Goal: Information Seeking & Learning: Learn about a topic

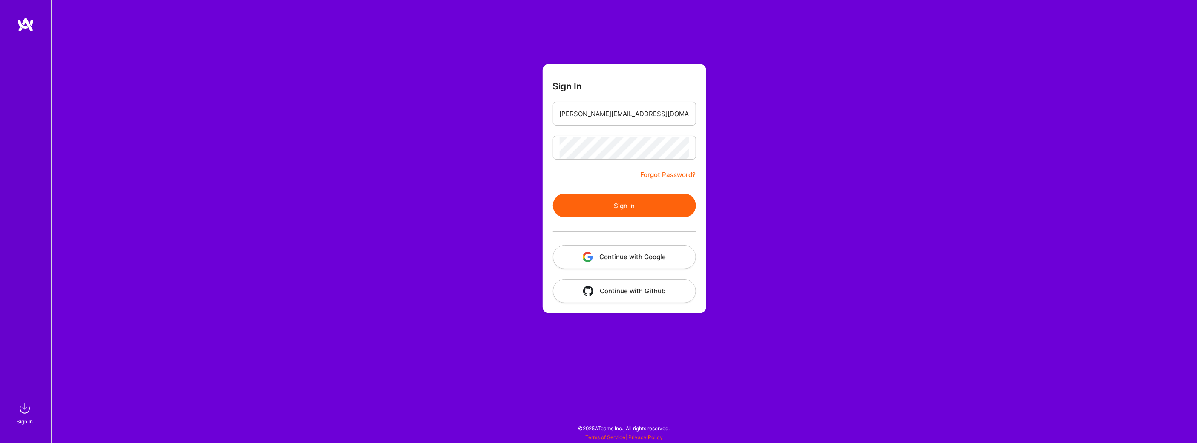
click at [620, 213] on button "Sign In" at bounding box center [624, 206] width 143 height 24
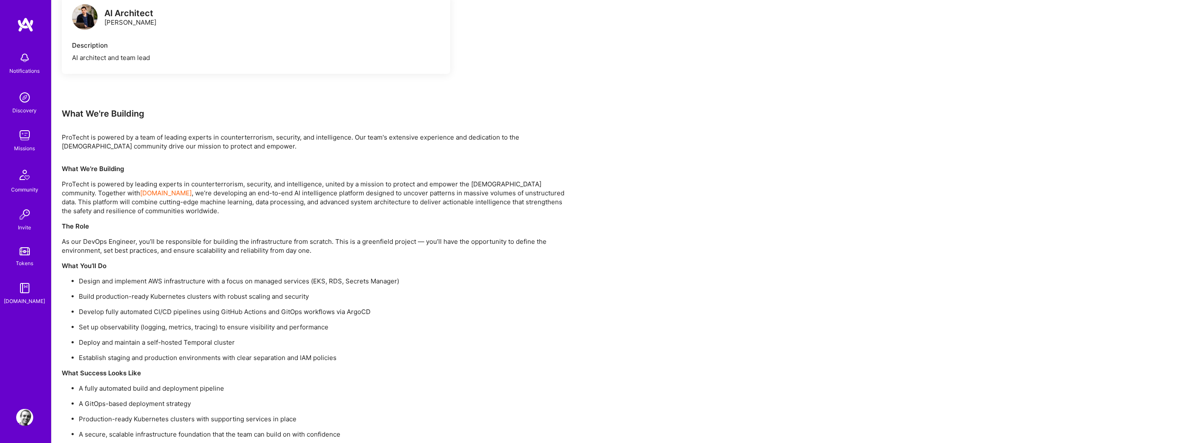
scroll to position [562, 0]
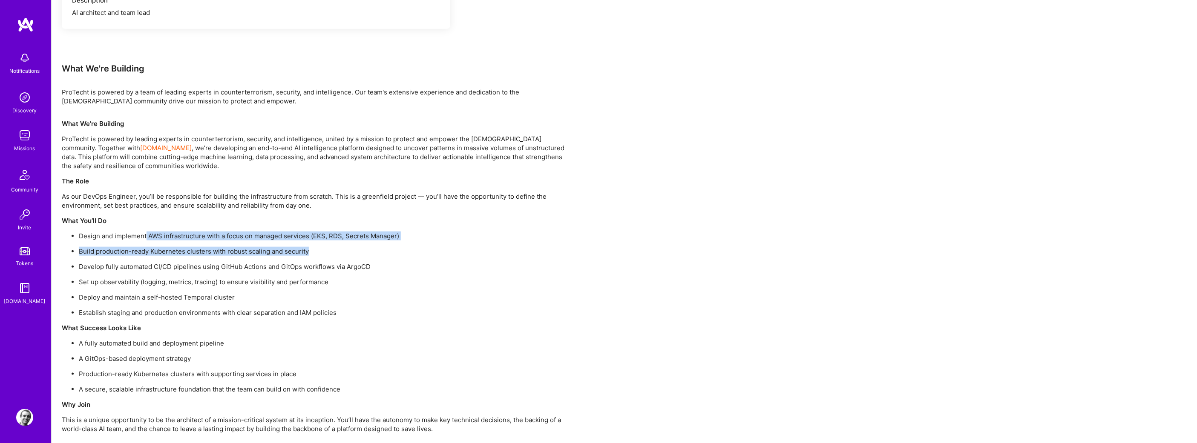
drag, startPoint x: 146, startPoint y: 235, endPoint x: 431, endPoint y: 253, distance: 285.2
click at [431, 253] on ul "Design and implement AWS infrastructure with a focus on managed services (EKS, …" at bounding box center [317, 275] width 511 height 86
click at [431, 253] on p "Build production-ready Kubernetes clusters with robust scaling and security" at bounding box center [326, 251] width 494 height 9
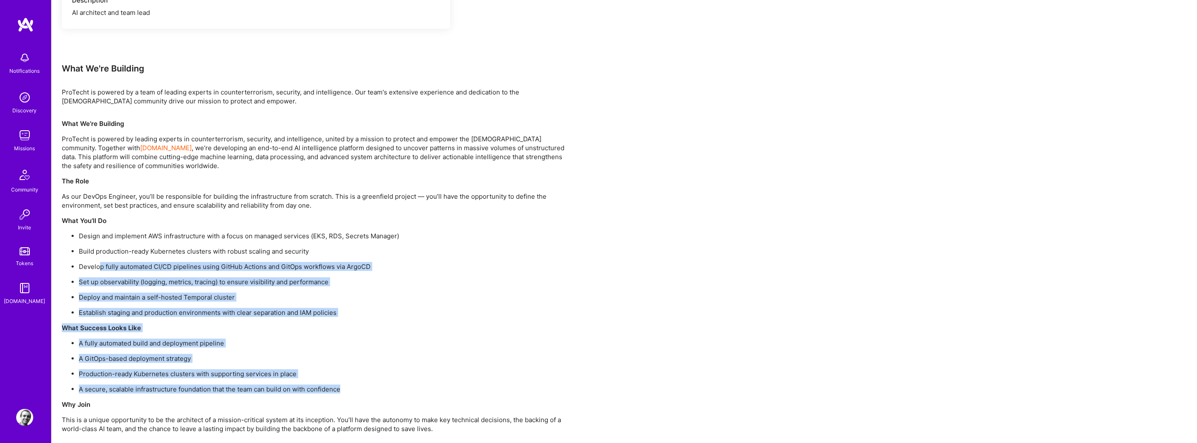
drag, startPoint x: 99, startPoint y: 268, endPoint x: 437, endPoint y: 391, distance: 359.7
click at [437, 391] on div "What We’re Building ProTecht is powered by leading experts in counterterrorism,…" at bounding box center [317, 276] width 511 height 314
click at [474, 359] on p "A GitOps-based deployment strategy" at bounding box center [326, 358] width 494 height 9
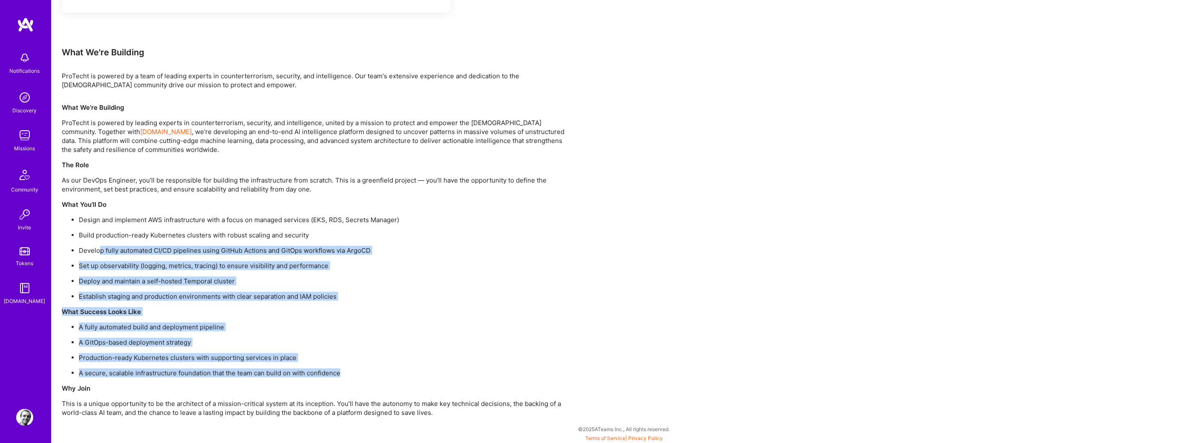
click at [472, 325] on p "A fully automated build and deployment pipeline" at bounding box center [326, 327] width 494 height 9
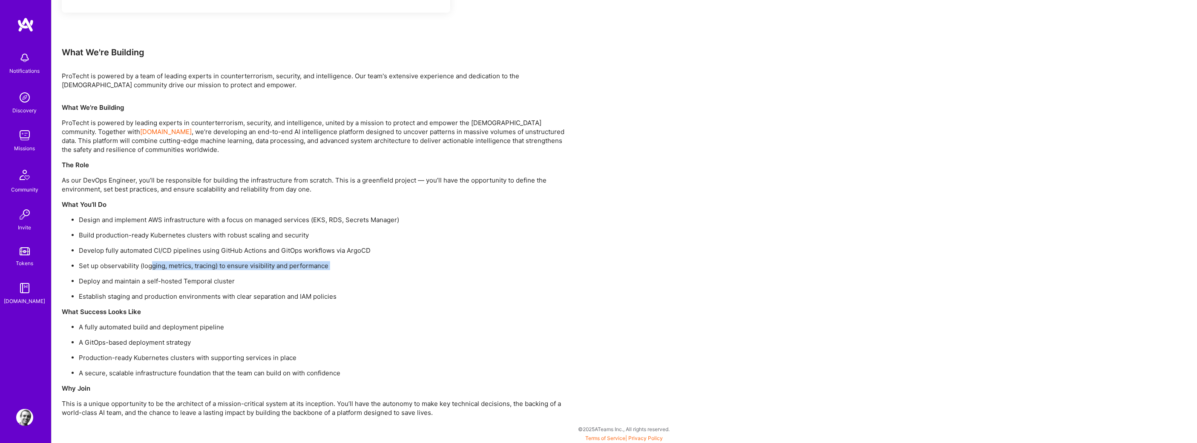
drag, startPoint x: 97, startPoint y: 270, endPoint x: 151, endPoint y: 263, distance: 54.1
click at [151, 263] on ul "Design and implement AWS infrastructure with a focus on managed services (EKS, …" at bounding box center [317, 259] width 511 height 86
drag, startPoint x: 97, startPoint y: 251, endPoint x: 292, endPoint y: 251, distance: 195.5
click at [273, 250] on p "Develop fully automated CI/CD pipelines using GitHub Actions and GitOps workflo…" at bounding box center [326, 250] width 494 height 9
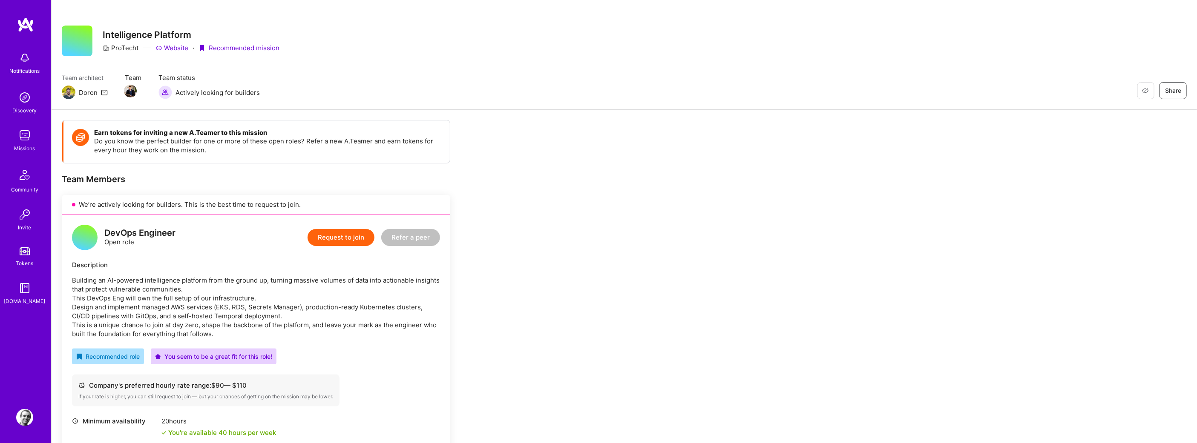
scroll to position [0, 0]
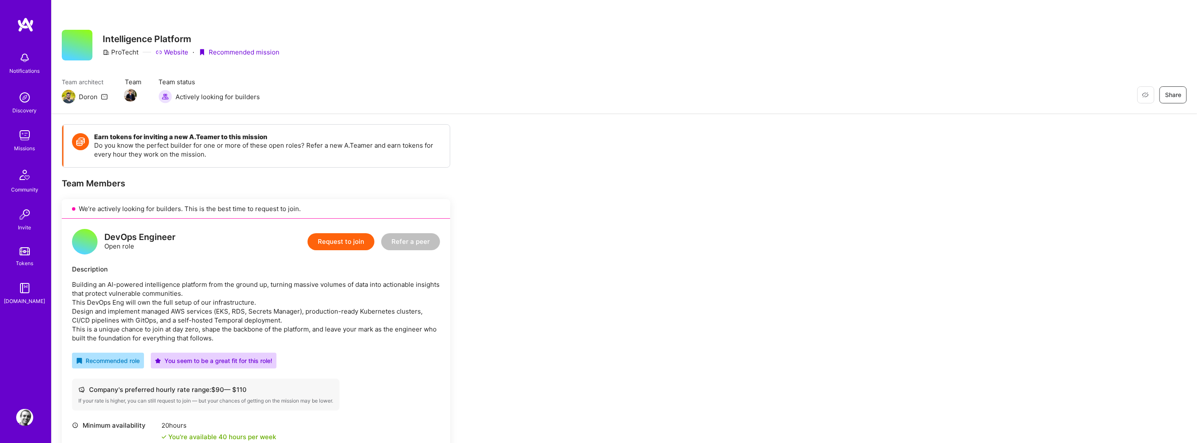
click at [25, 138] on img at bounding box center [24, 135] width 17 height 17
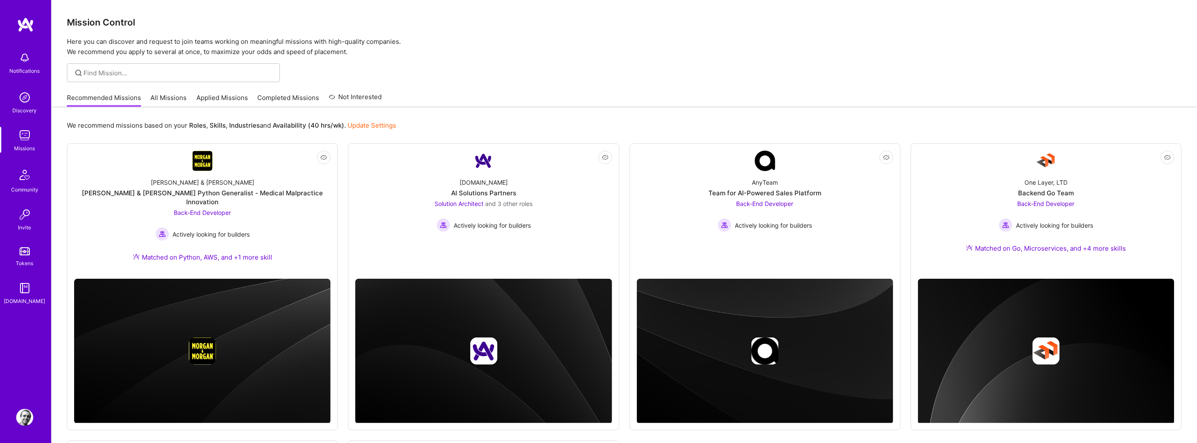
click at [151, 98] on link "All Missions" at bounding box center [169, 100] width 36 height 14
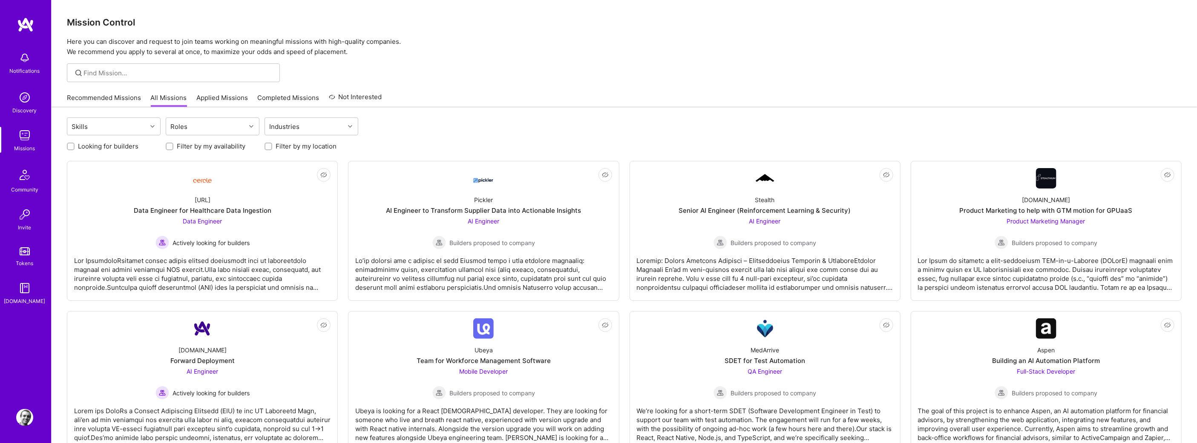
click at [266, 146] on input "Filter by my location" at bounding box center [269, 147] width 6 height 6
checkbox input "true"
click at [69, 144] on input "Looking for builders" at bounding box center [72, 147] width 6 height 6
checkbox input "true"
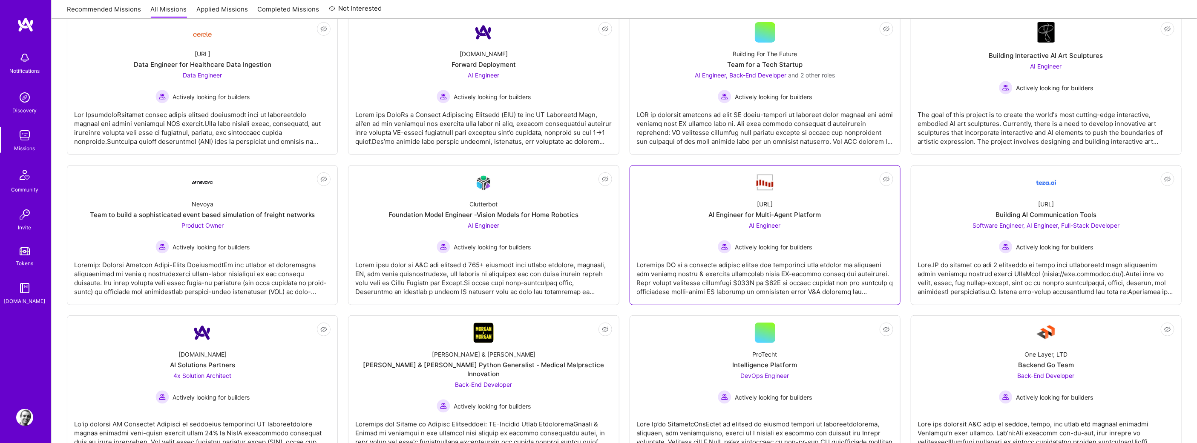
scroll to position [204, 0]
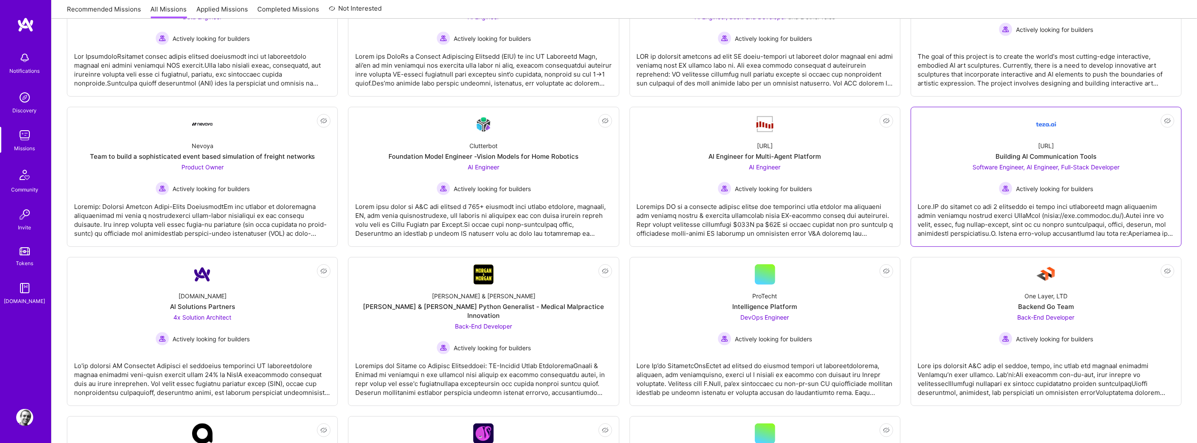
click at [1051, 184] on span "Actively looking for builders" at bounding box center [1054, 188] width 77 height 9
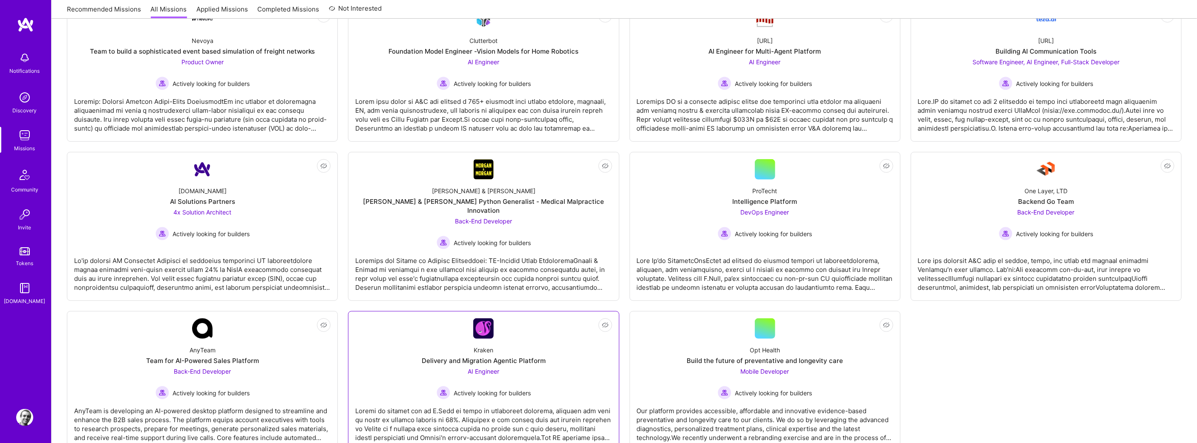
scroll to position [327, 0]
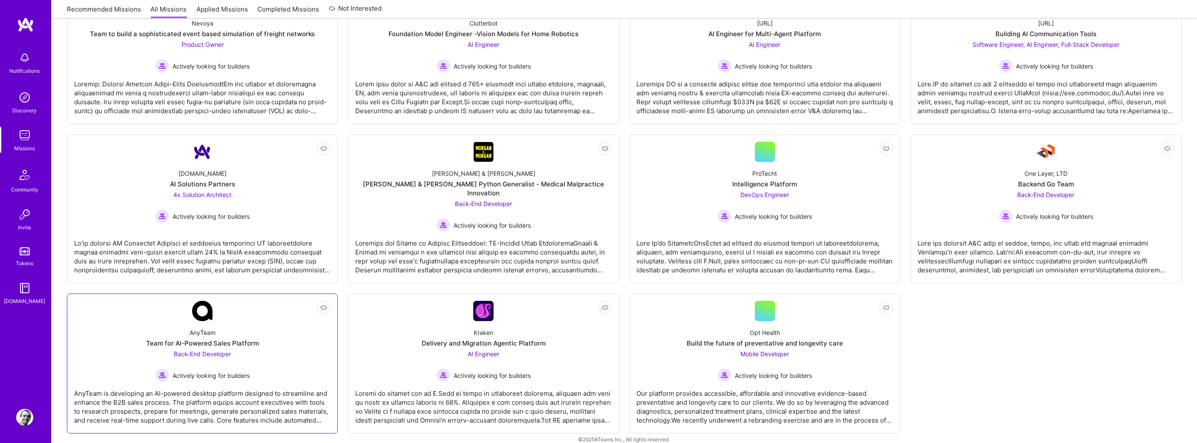
click at [125, 334] on div "AnyTeam Team for AI-Powered Sales Platform Back-End Developer Actively looking …" at bounding box center [202, 352] width 256 height 61
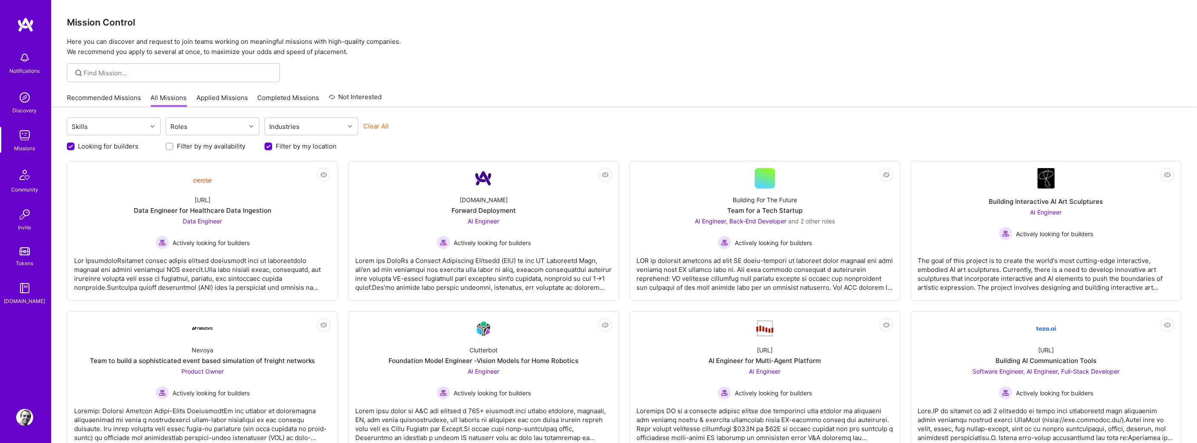
scroll to position [327, 0]
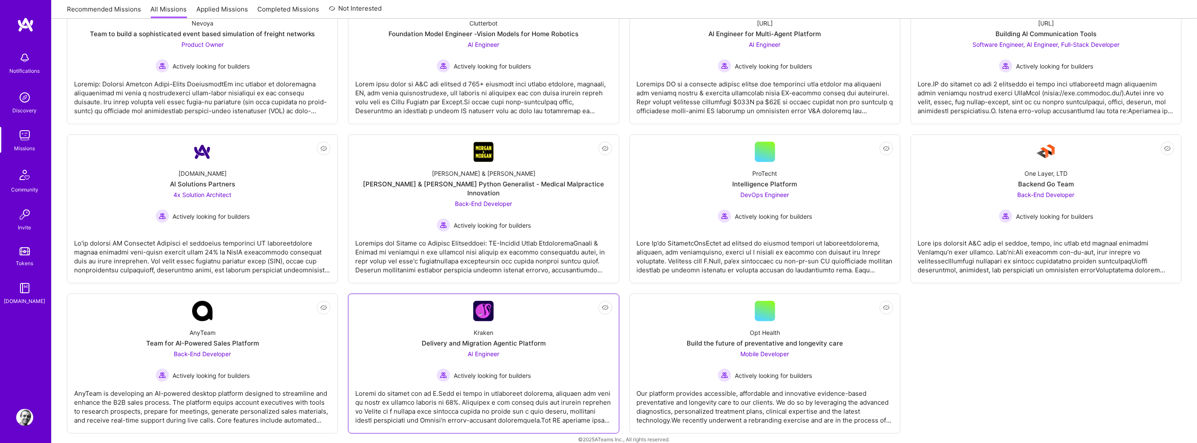
click at [424, 301] on link "Not Interested Kraken Delivery and Migration Agentic Platform AI Engineer Activ…" at bounding box center [483, 364] width 256 height 126
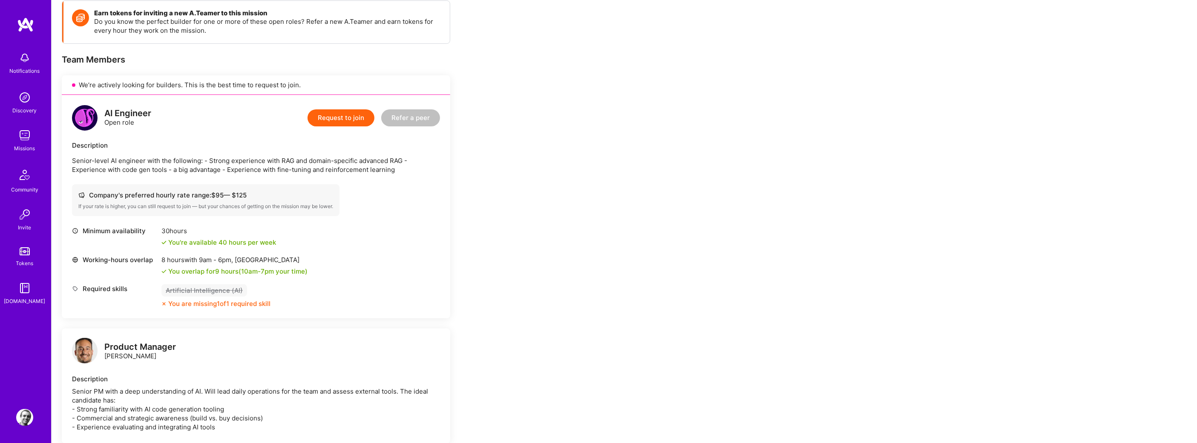
scroll to position [153, 0]
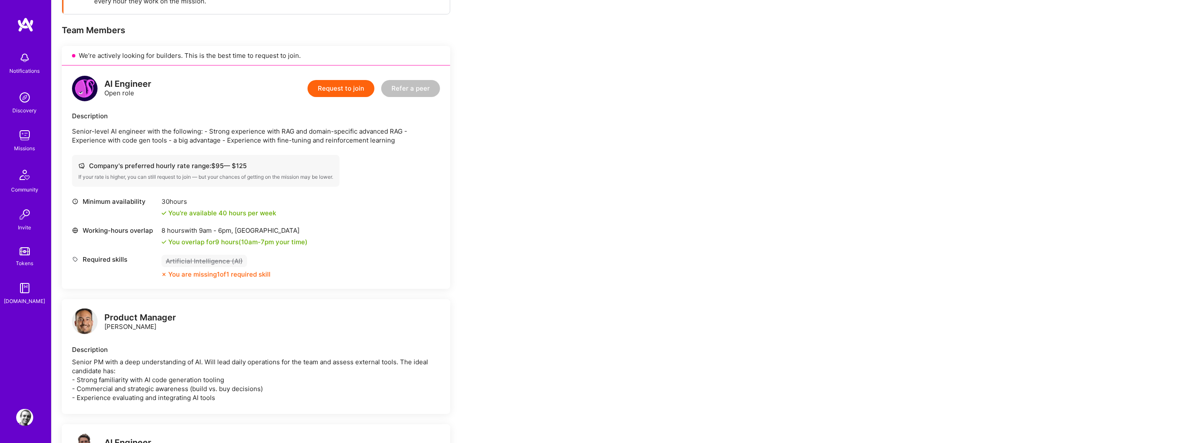
click at [245, 132] on p "Senior-level AI engineer with the following: - Strong experience with RAG and d…" at bounding box center [256, 136] width 368 height 18
drag, startPoint x: 131, startPoint y: 129, endPoint x: 405, endPoint y: 143, distance: 274.3
click at [405, 143] on p "Senior-level AI engineer with the following: - Strong experience with RAG and d…" at bounding box center [256, 136] width 368 height 18
click at [405, 142] on p "Senior-level AI engineer with the following: - Strong experience with RAG and d…" at bounding box center [256, 136] width 368 height 18
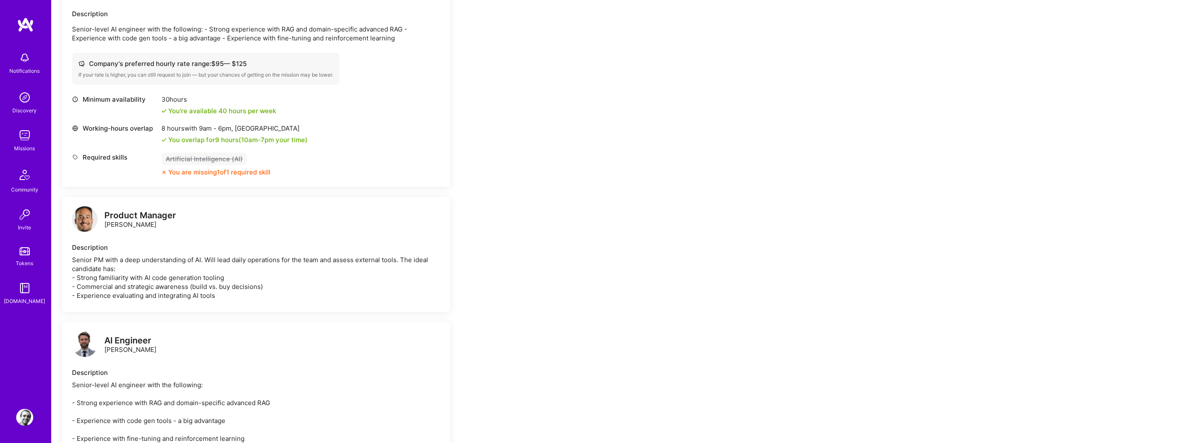
scroll to position [307, 0]
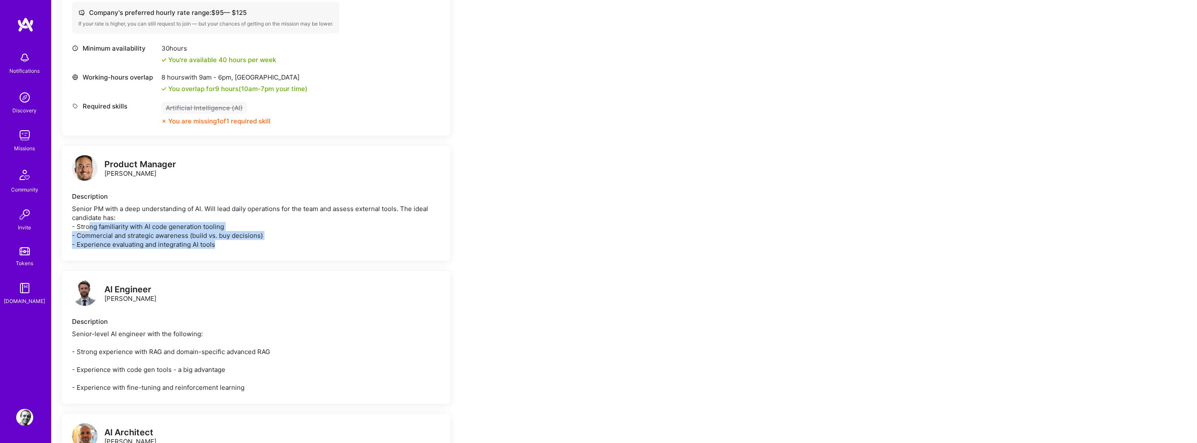
drag, startPoint x: 88, startPoint y: 223, endPoint x: 269, endPoint y: 243, distance: 181.7
click at [269, 243] on div "Senior PM with a deep understanding of AI. Will lead daily operations for the t…" at bounding box center [256, 226] width 368 height 45
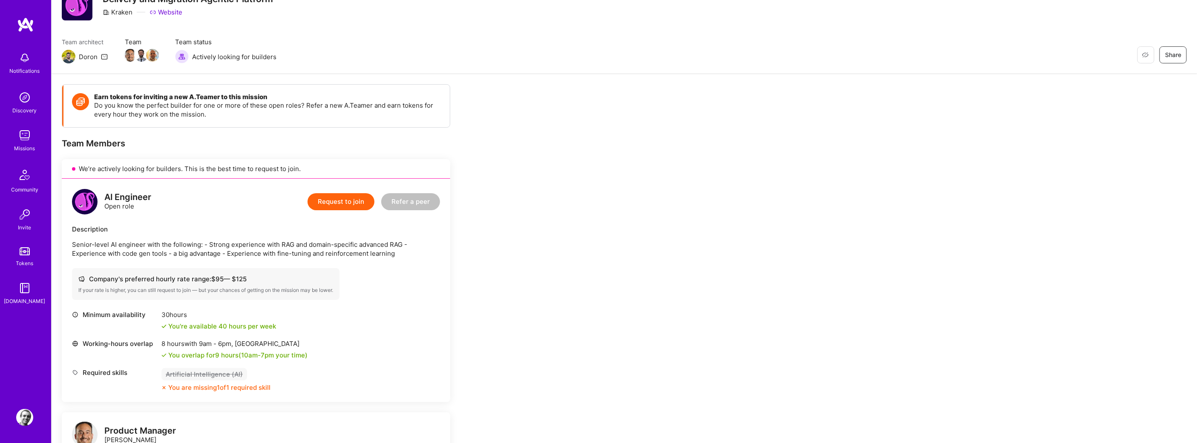
scroll to position [0, 0]
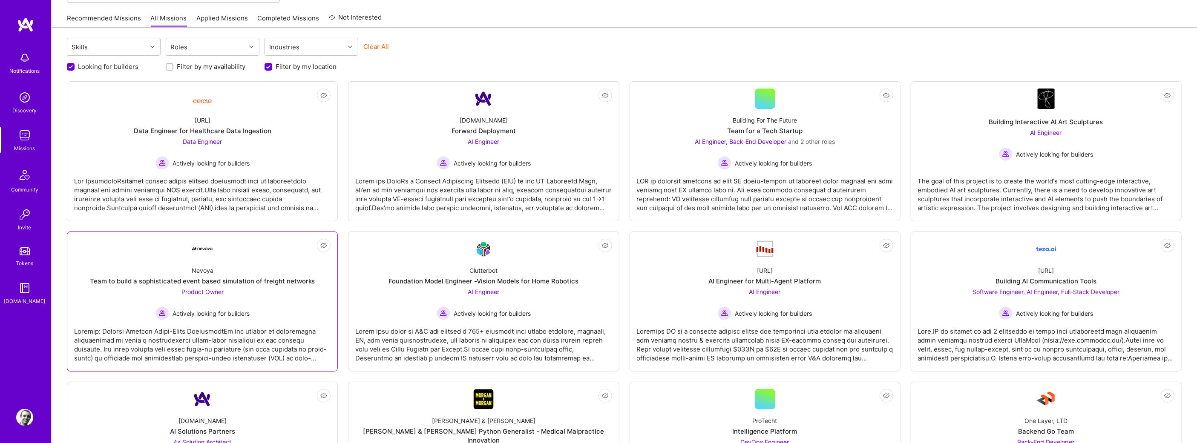
scroll to position [20, 0]
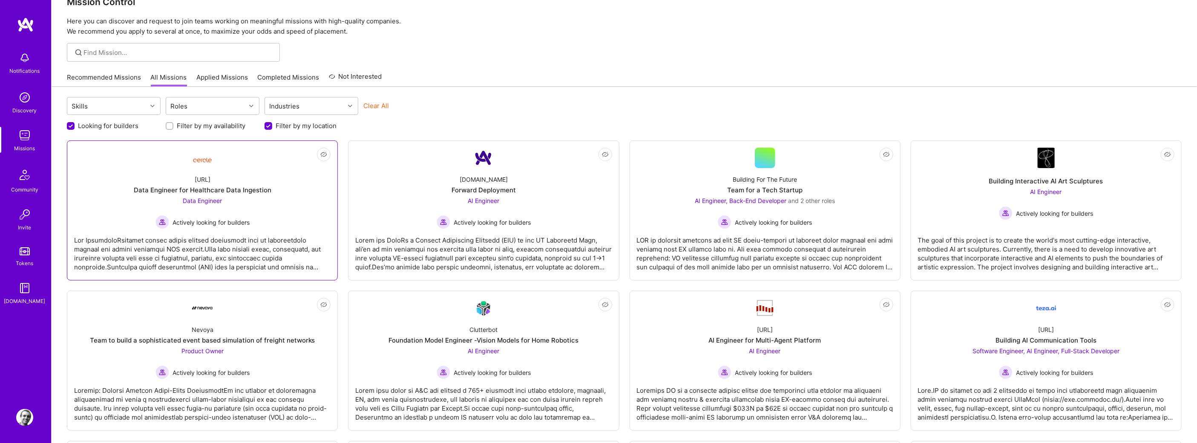
click at [164, 199] on div "Data Engineer Actively looking for builders" at bounding box center [202, 212] width 94 height 33
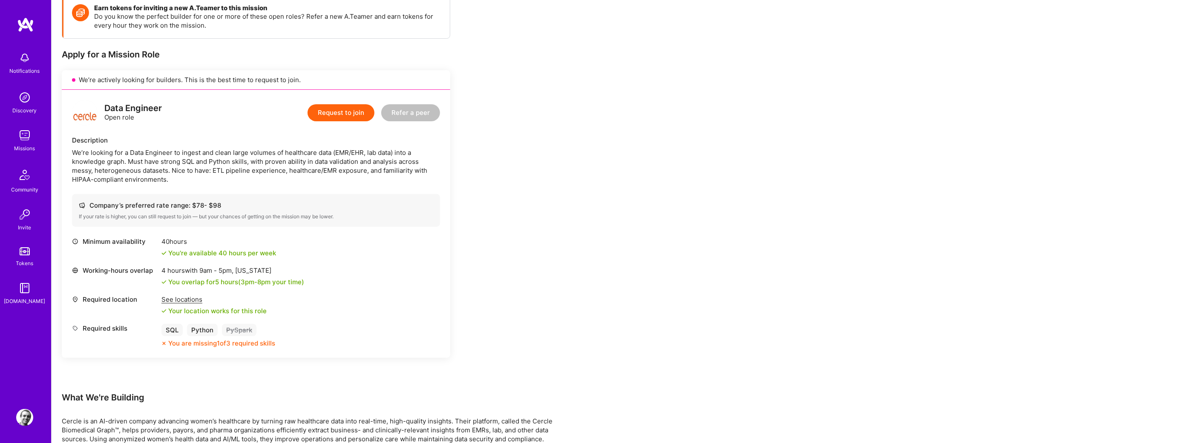
scroll to position [153, 0]
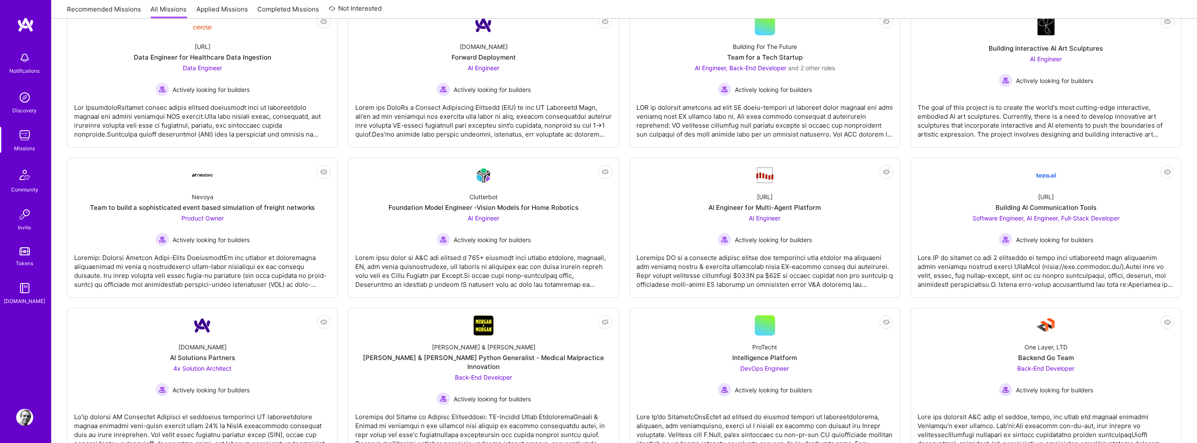
scroll to position [20, 0]
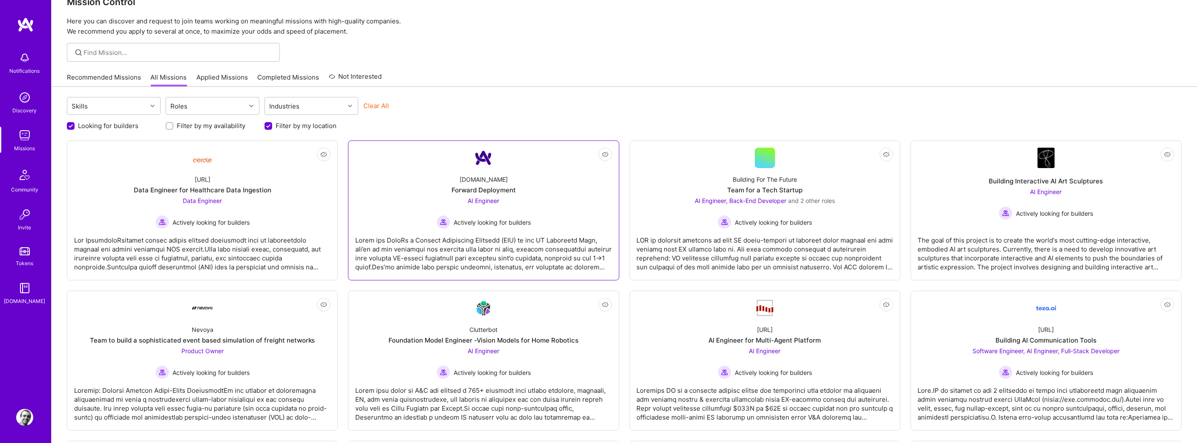
click at [406, 190] on div "[DOMAIN_NAME] Forward Deployment AI Engineer Actively looking for builders" at bounding box center [483, 198] width 256 height 61
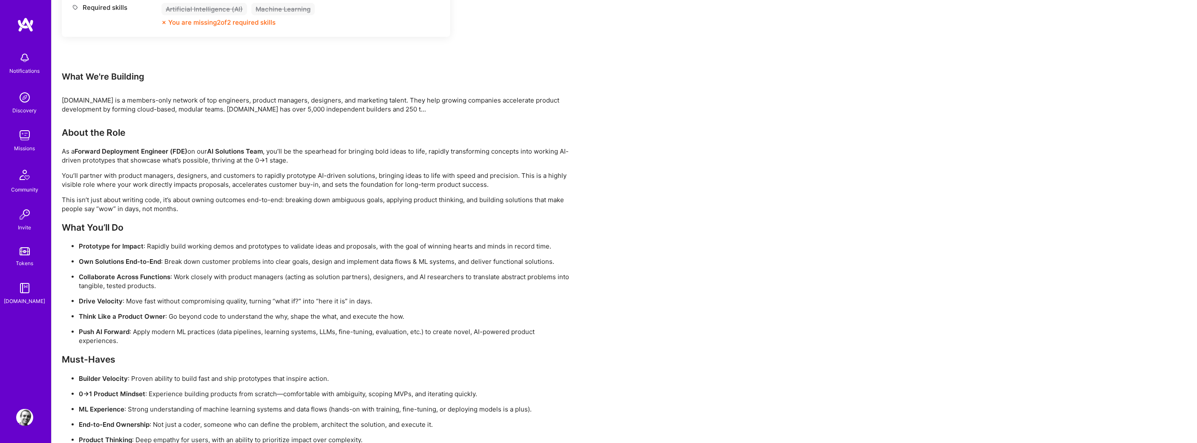
scroll to position [460, 0]
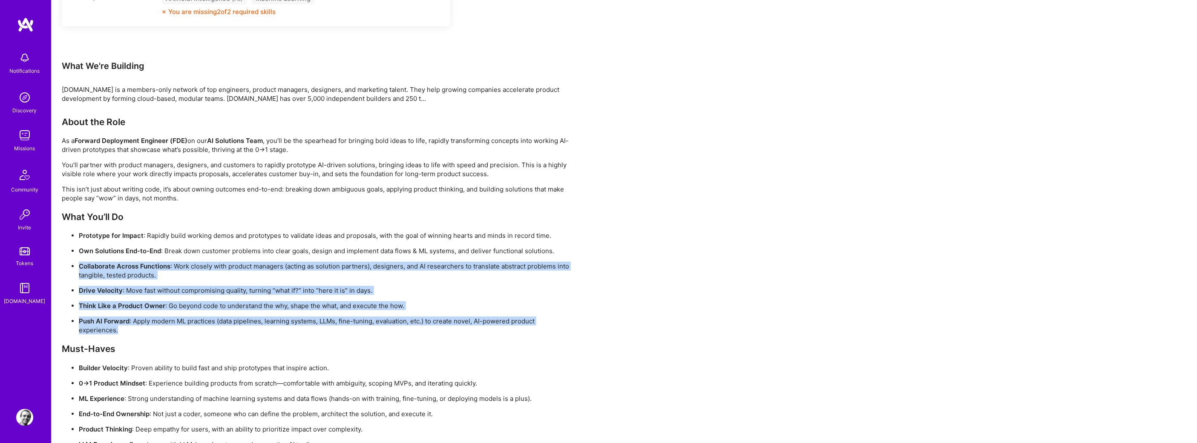
drag, startPoint x: 112, startPoint y: 261, endPoint x: 394, endPoint y: 339, distance: 293.0
click at [394, 339] on div "About the Role As a Forward Deployment Engineer (FDE) on our AI Solutions Team …" at bounding box center [317, 317] width 511 height 401
click at [394, 338] on div "About the Role As a Forward Deployment Engineer (FDE) on our AI Solutions Team …" at bounding box center [317, 317] width 511 height 401
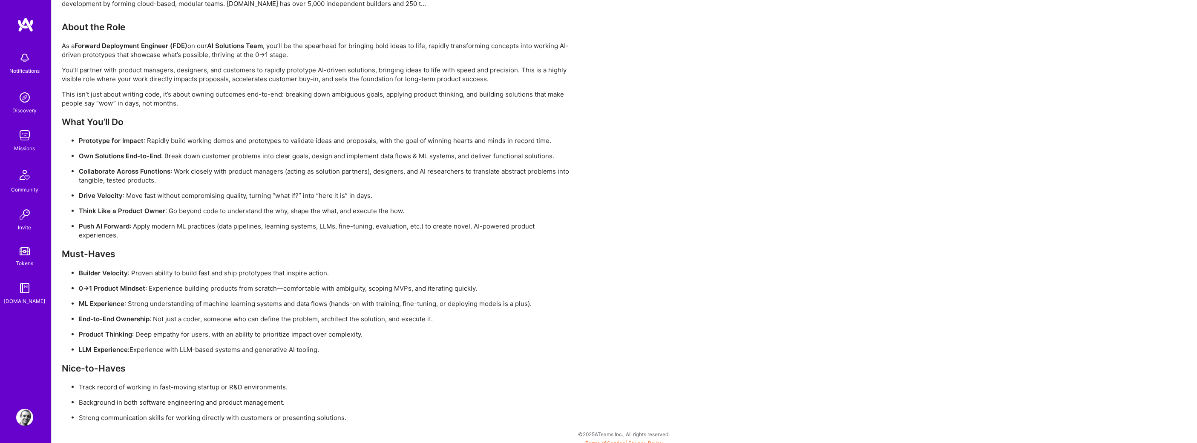
scroll to position [560, 0]
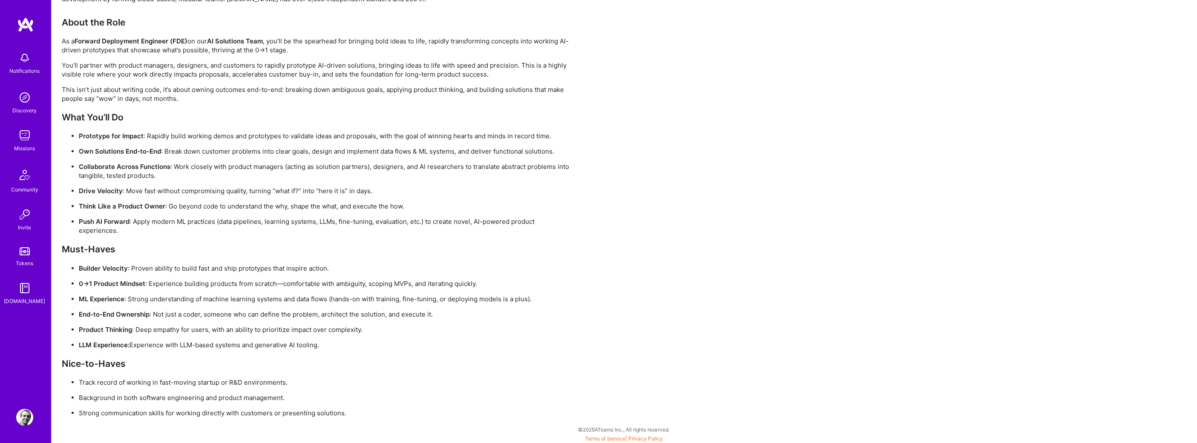
drag, startPoint x: 117, startPoint y: 315, endPoint x: 328, endPoint y: 344, distance: 212.8
click at [328, 344] on ul "Builder Velocity : Proven ability to build fast and ship prototypes that inspir…" at bounding box center [317, 307] width 511 height 86
click at [328, 344] on p "LLM Experience: Experience with LLM-based systems and generative AI tooling." at bounding box center [326, 345] width 494 height 9
drag, startPoint x: 325, startPoint y: 344, endPoint x: 52, endPoint y: 269, distance: 282.9
click at [52, 269] on div "Earn tokens for inviting a new [PERSON_NAME] to this mission Do you know the pe…" at bounding box center [625, -1] width 1146 height 890
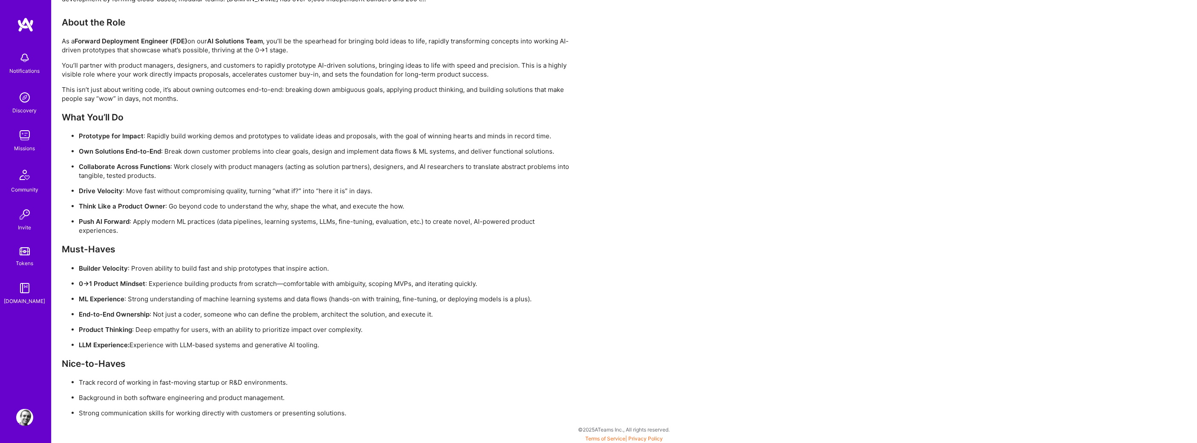
click at [289, 300] on p "ML Experience : Strong understanding of machine learning systems and data flows…" at bounding box center [326, 299] width 494 height 9
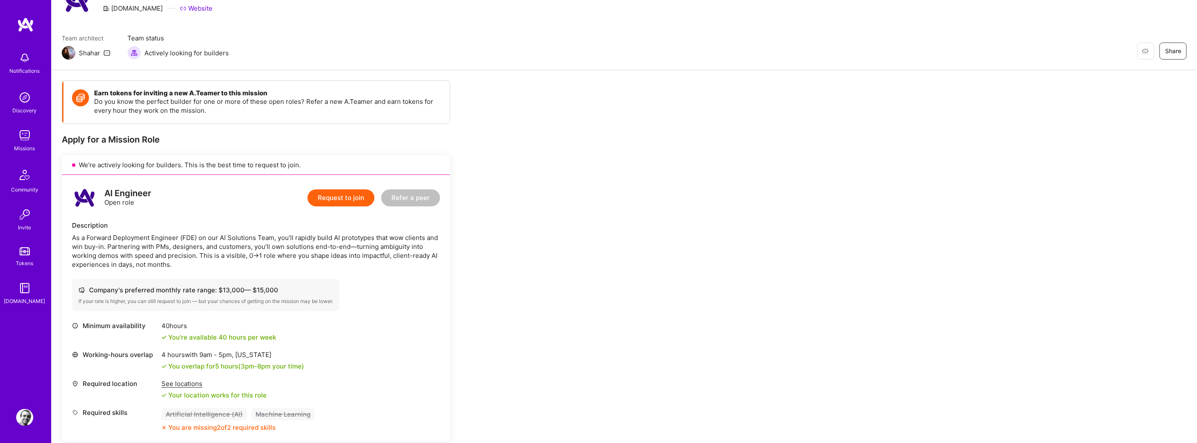
scroll to position [0, 0]
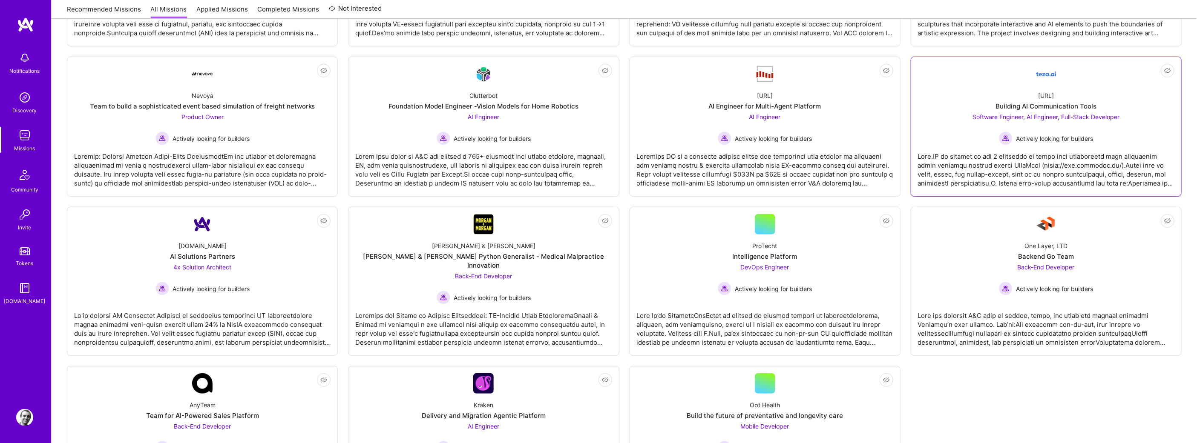
scroll to position [256, 0]
click at [382, 242] on div "[PERSON_NAME] & [PERSON_NAME] & [PERSON_NAME] Python Generalist - Medical Malpr…" at bounding box center [483, 269] width 256 height 70
